Goal: Task Accomplishment & Management: Manage account settings

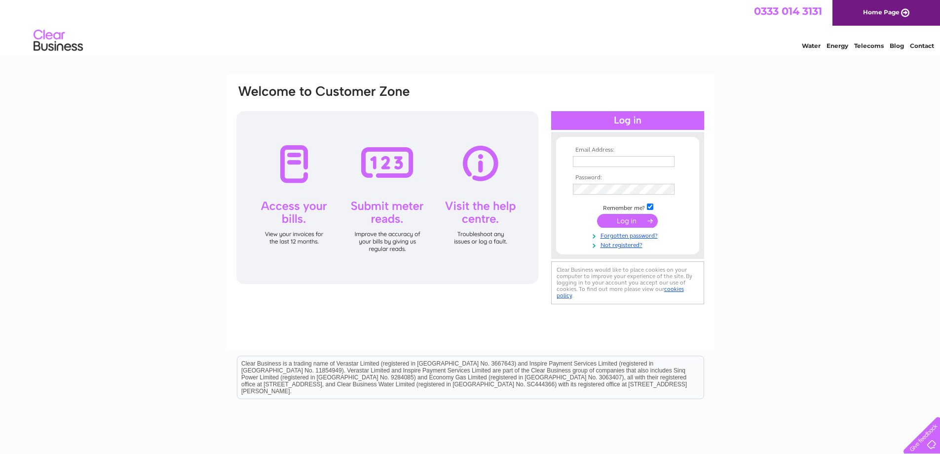
type input "office@princesparkgardencentre.com"
click at [623, 220] on input "submit" at bounding box center [627, 221] width 61 height 14
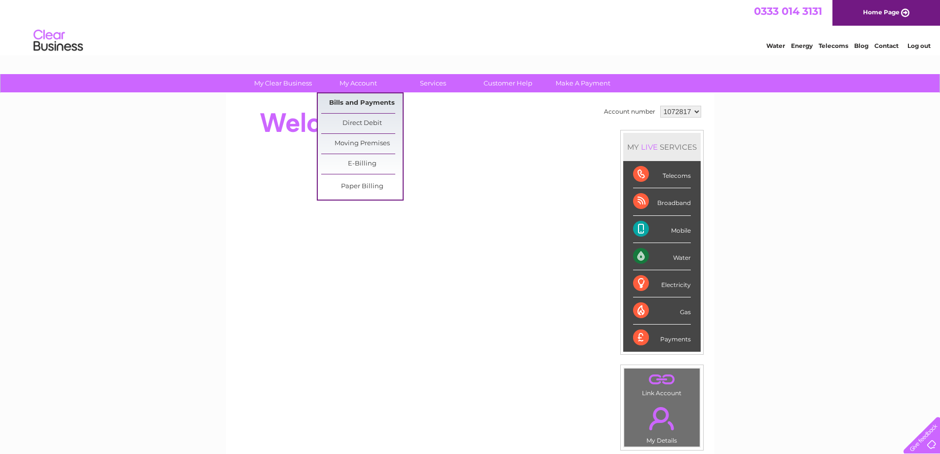
click at [363, 97] on link "Bills and Payments" at bounding box center [361, 103] width 81 height 20
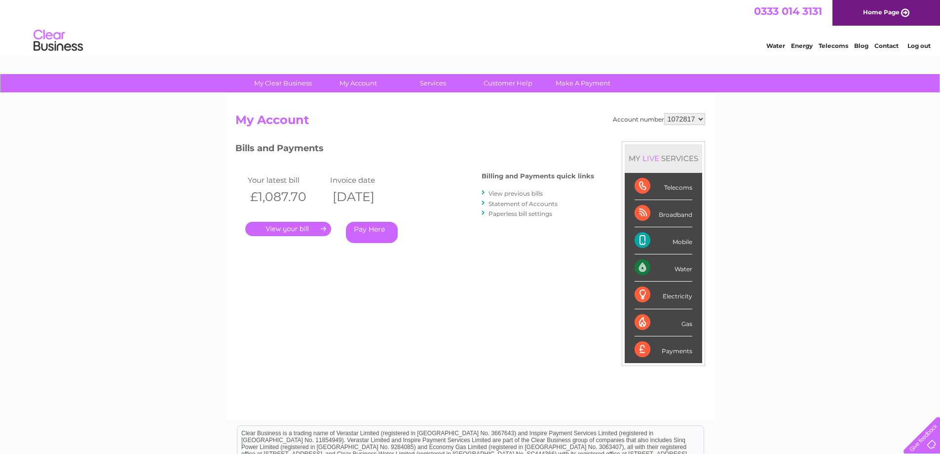
click at [531, 192] on link "View previous bills" at bounding box center [516, 193] width 54 height 7
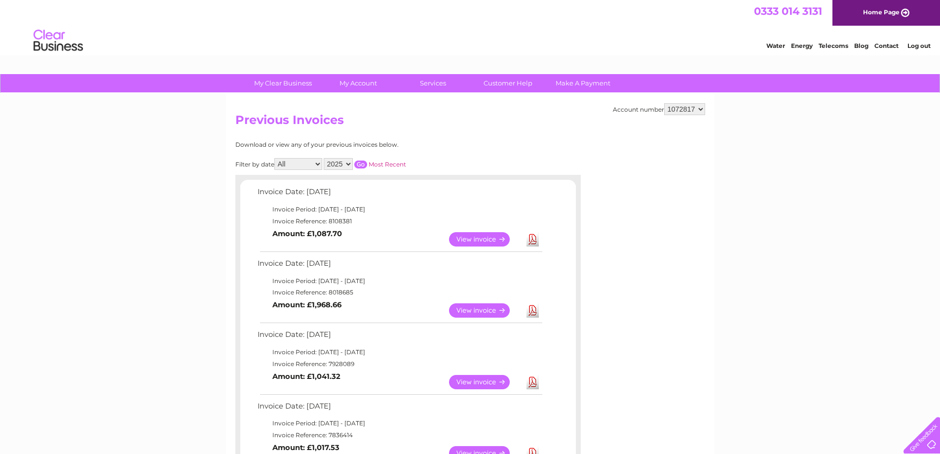
click at [482, 312] on link "View" at bounding box center [485, 310] width 73 height 14
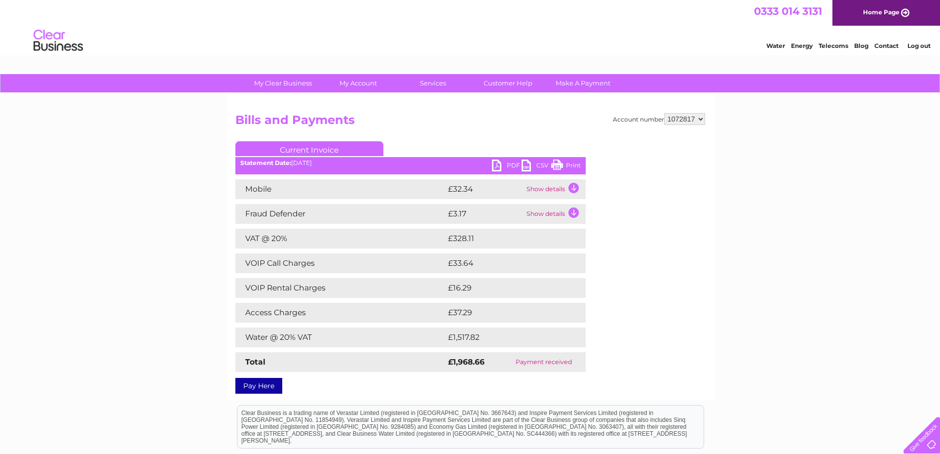
click at [505, 160] on link "PDF" at bounding box center [507, 166] width 30 height 14
drag, startPoint x: 486, startPoint y: 336, endPoint x: 442, endPoint y: 340, distance: 44.6
click at [442, 340] on tr "Water @ 20% VAT £1,517.82" at bounding box center [410, 337] width 350 height 20
